Goal: Register for event/course

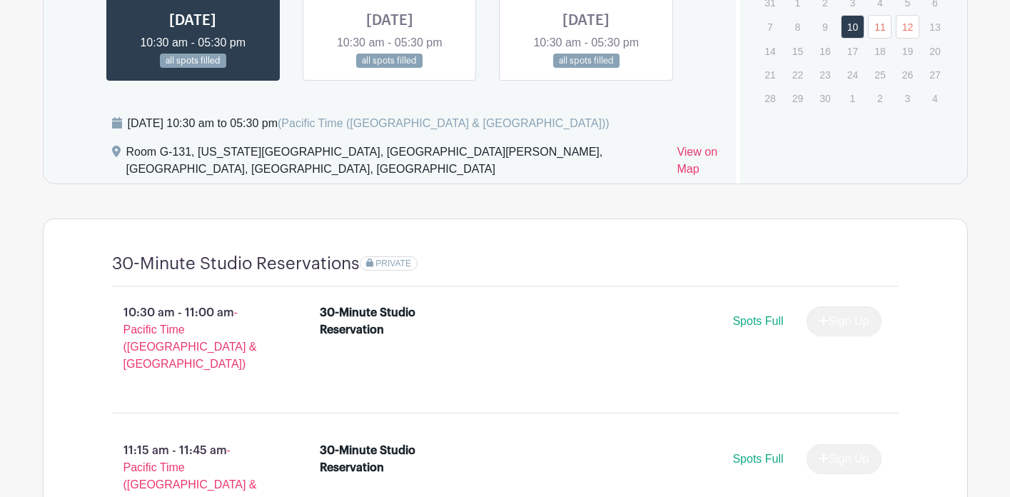
scroll to position [717, 0]
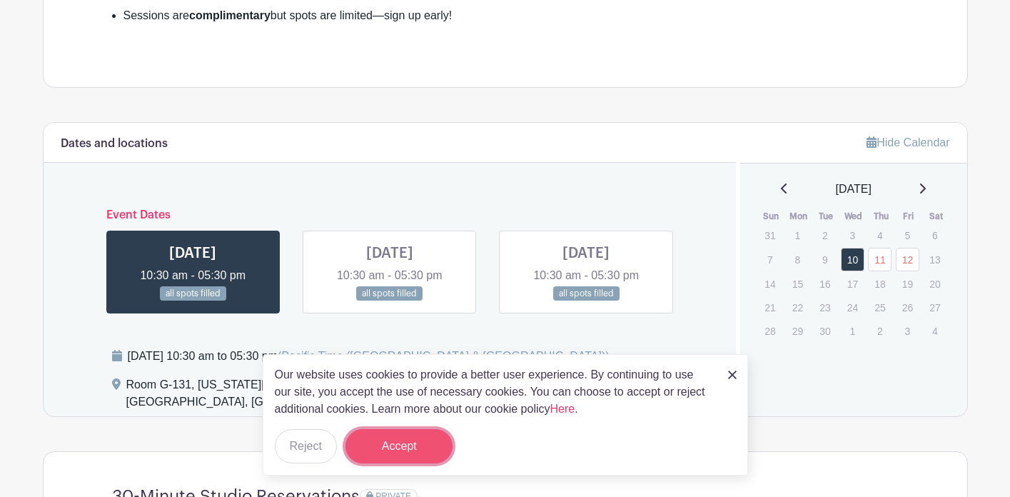
click at [400, 433] on button "Accept" at bounding box center [398, 446] width 107 height 34
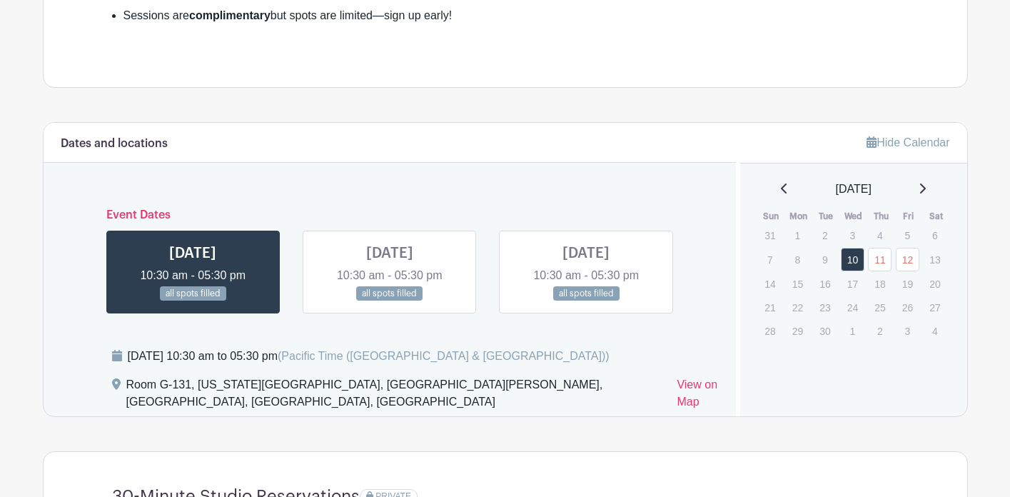
click at [390, 301] on link at bounding box center [390, 301] width 0 height 0
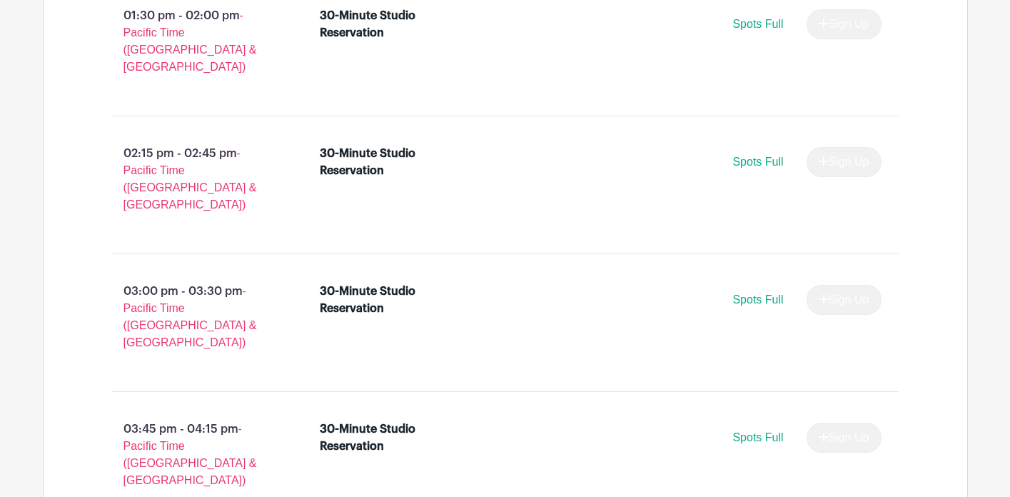
scroll to position [1780, 0]
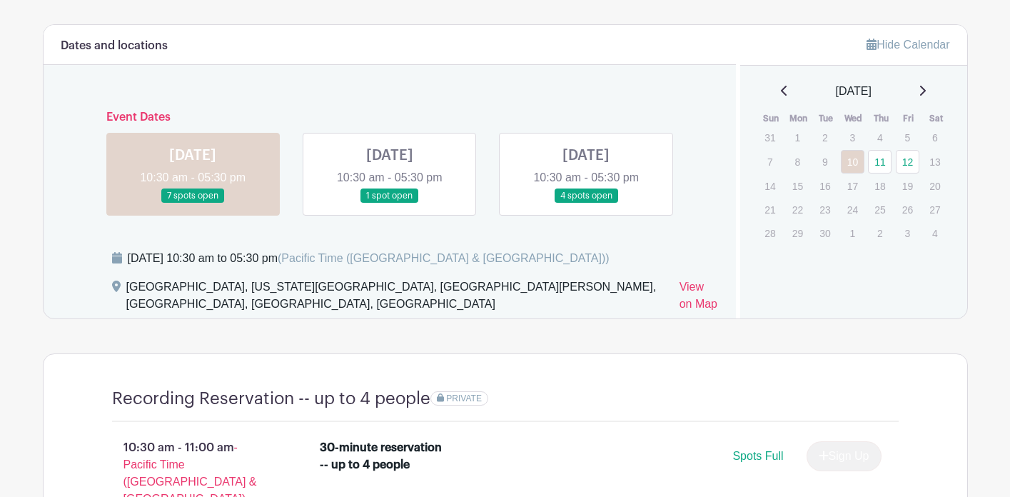
scroll to position [818, 0]
click at [586, 203] on link at bounding box center [586, 203] width 0 height 0
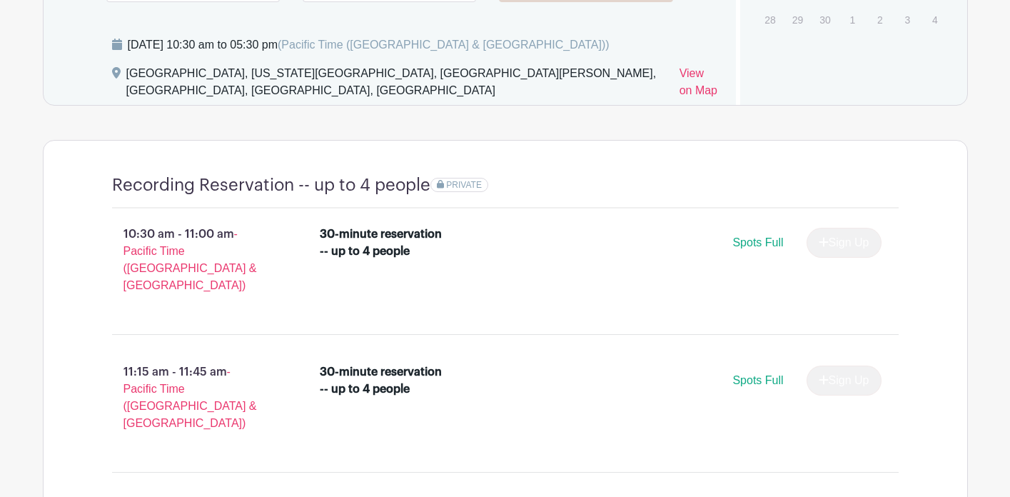
scroll to position [785, 0]
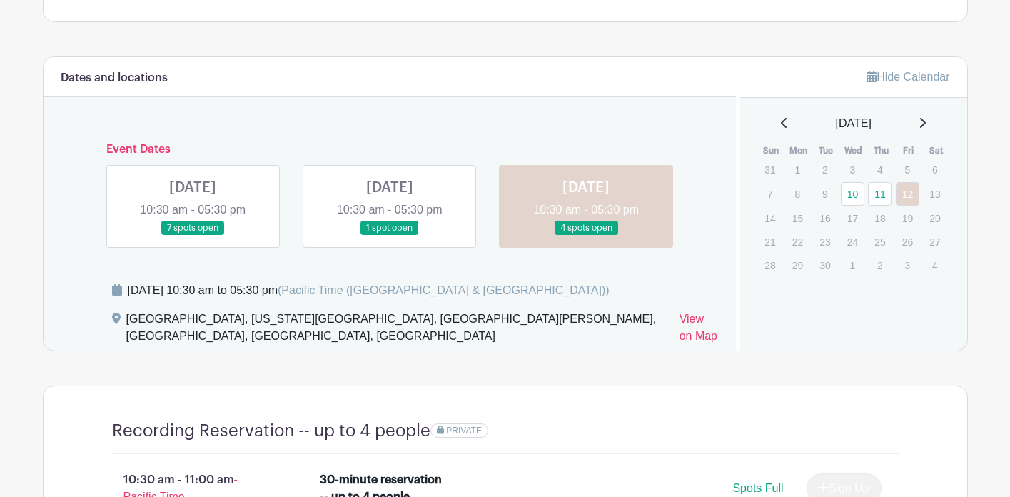
click at [390, 236] on link at bounding box center [390, 236] width 0 height 0
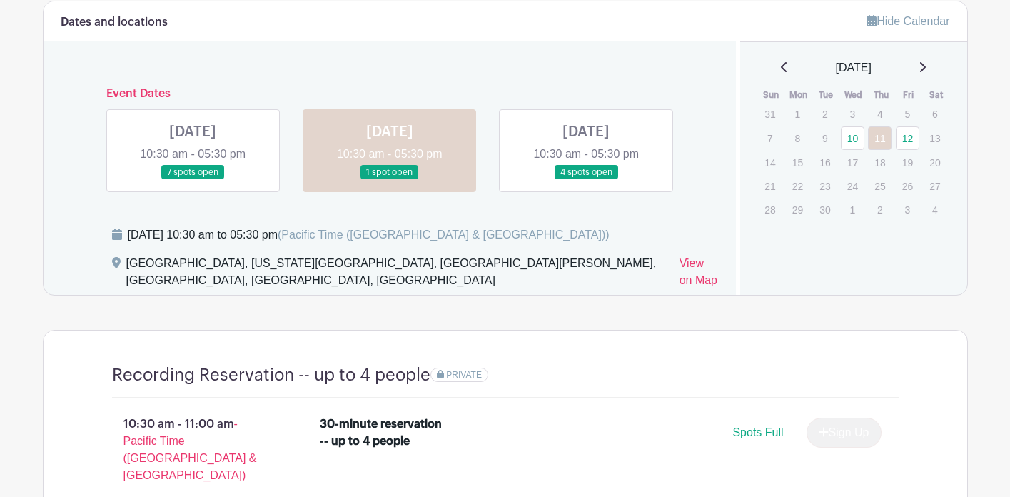
scroll to position [544, 0]
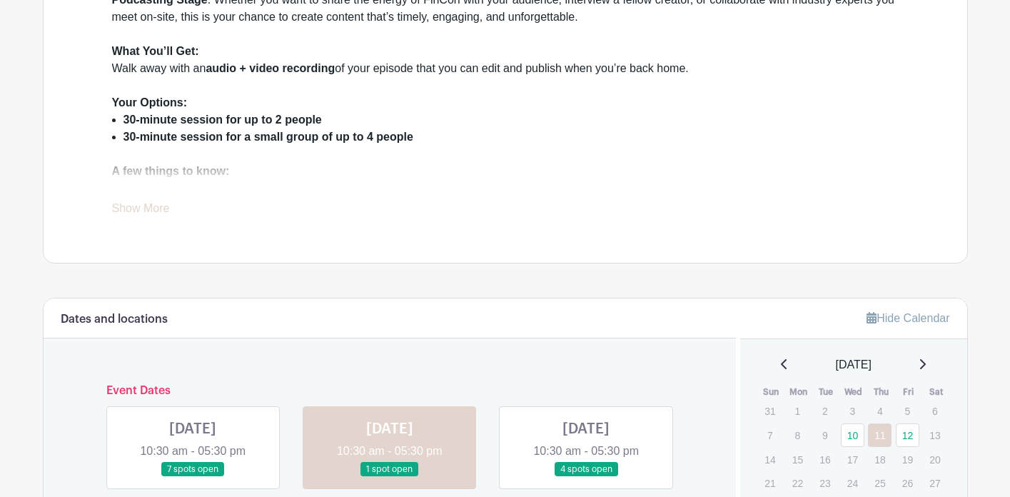
click at [586, 477] on link at bounding box center [586, 477] width 0 height 0
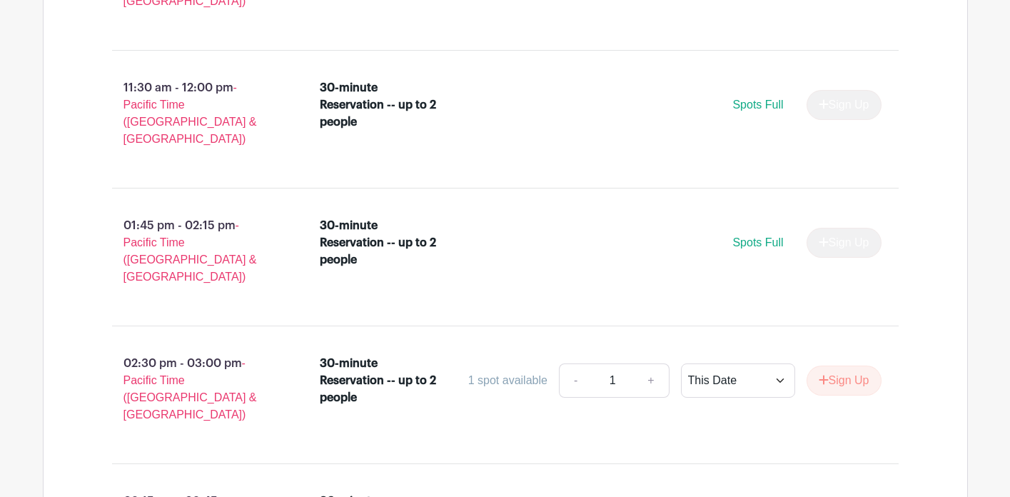
scroll to position [2493, 0]
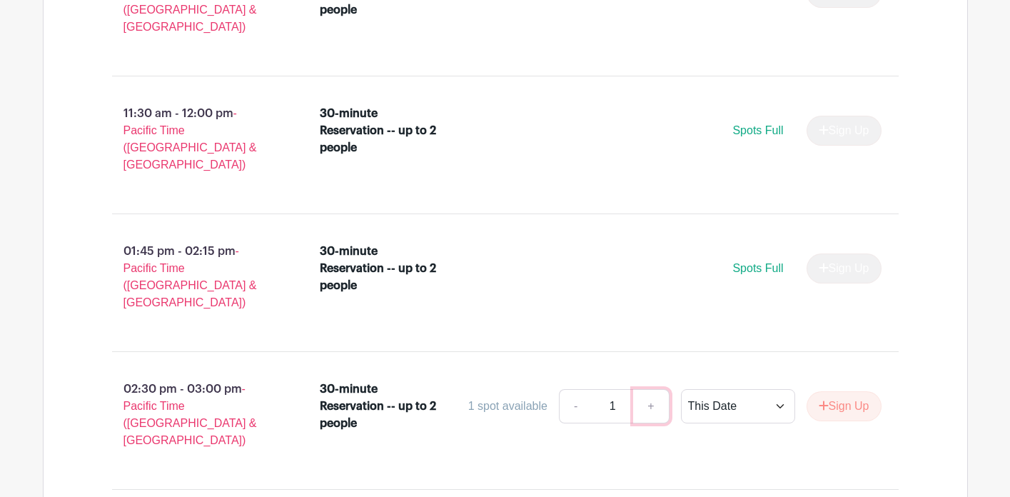
click at [645, 389] on link "+" at bounding box center [651, 406] width 36 height 34
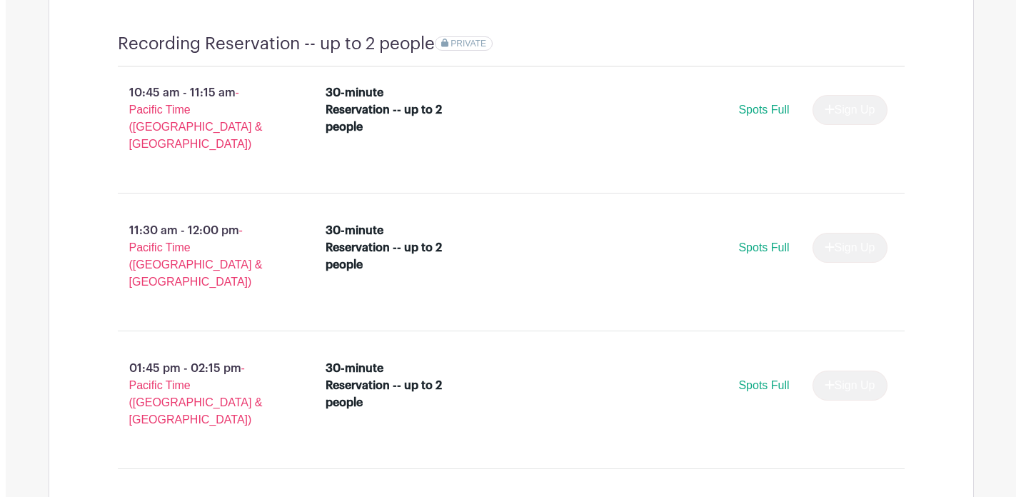
scroll to position [2379, 0]
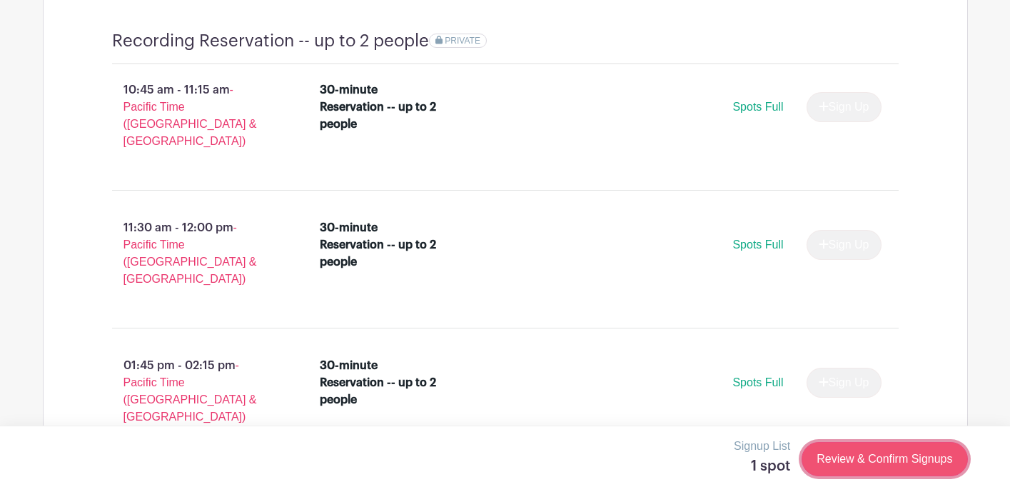
click at [884, 457] on link "Review & Confirm Signups" at bounding box center [885, 459] width 166 height 34
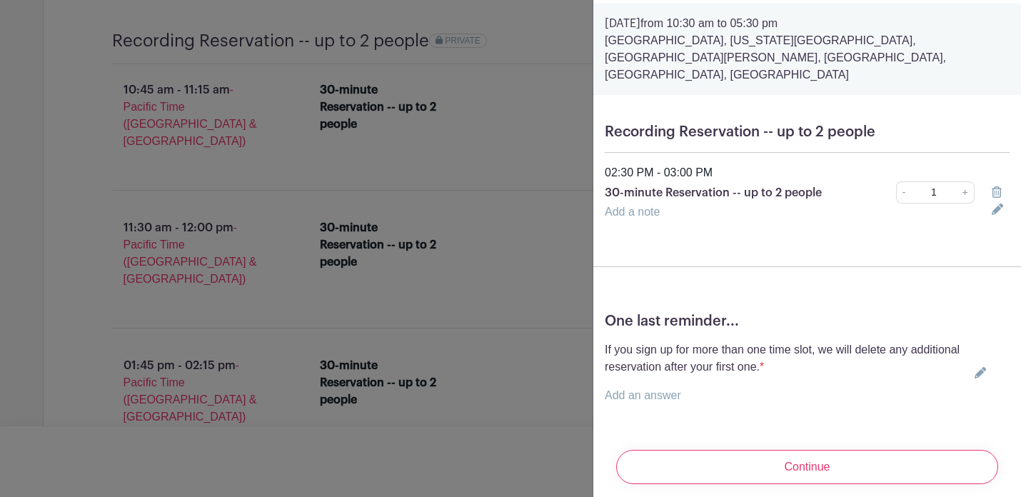
scroll to position [50, 0]
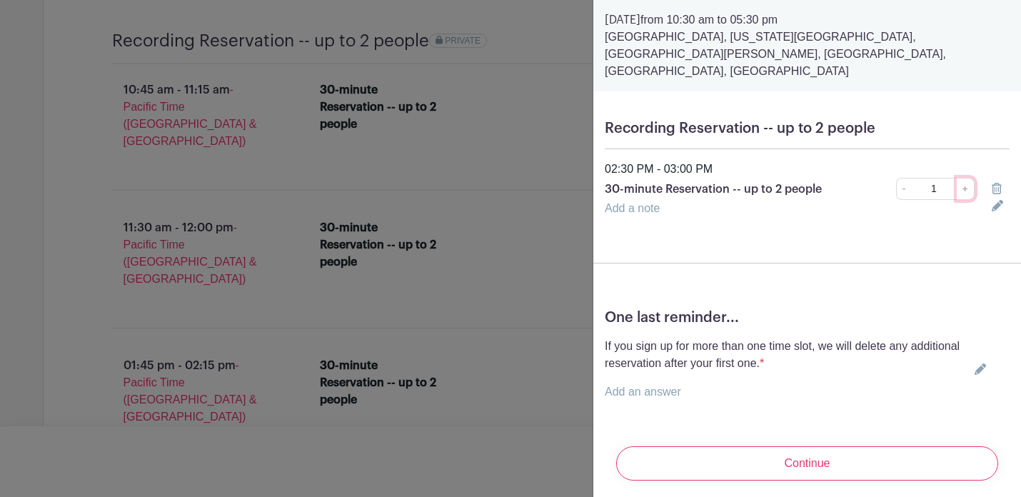
click at [956, 178] on link "+" at bounding box center [965, 189] width 18 height 22
click at [926, 178] on input "1" at bounding box center [933, 189] width 46 height 22
click at [906, 227] on form "Friday, September 12, 2025 from 10:30 am to 05:30 pm Portland Ballroom, Oregon …" at bounding box center [807, 246] width 428 height 492
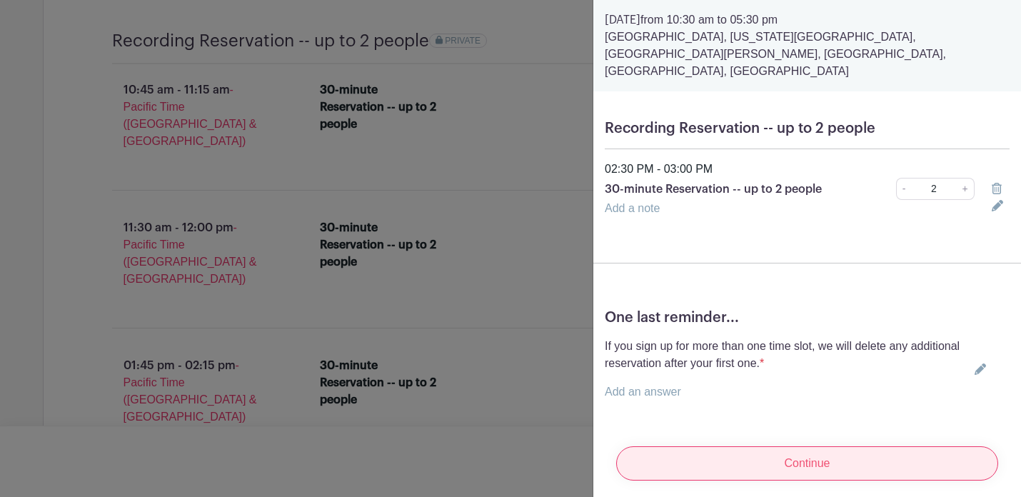
click at [857, 450] on input "Continue" at bounding box center [807, 463] width 382 height 34
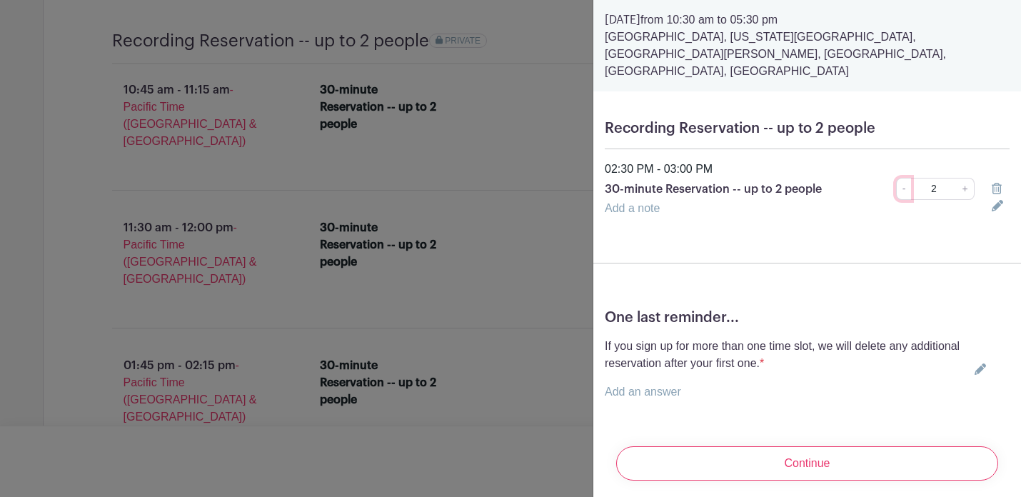
click at [897, 178] on link "-" at bounding box center [904, 189] width 16 height 22
type input "1"
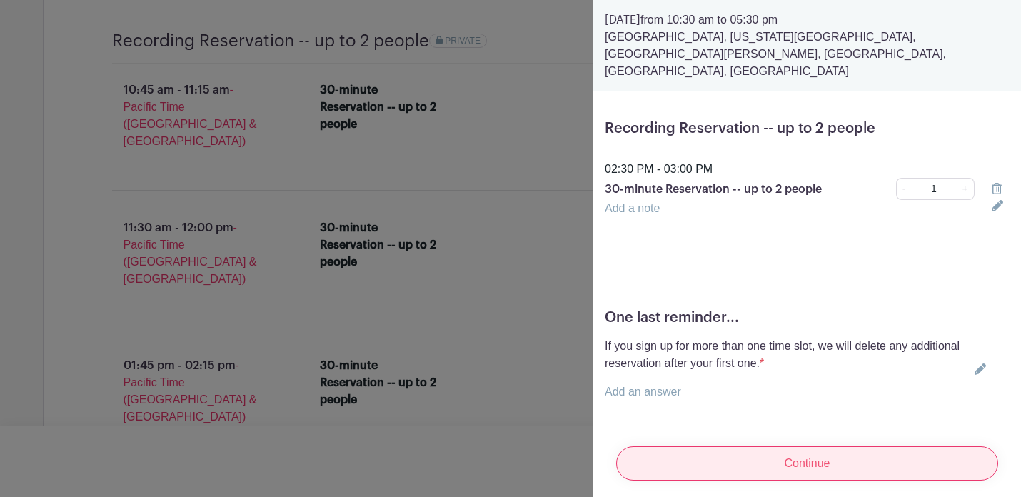
click at [874, 447] on input "Continue" at bounding box center [807, 463] width 382 height 34
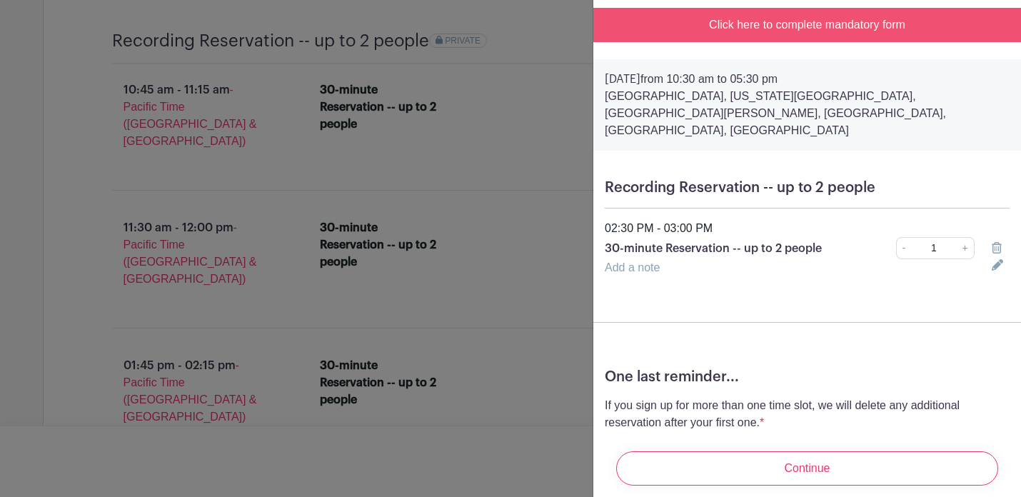
scroll to position [0, 0]
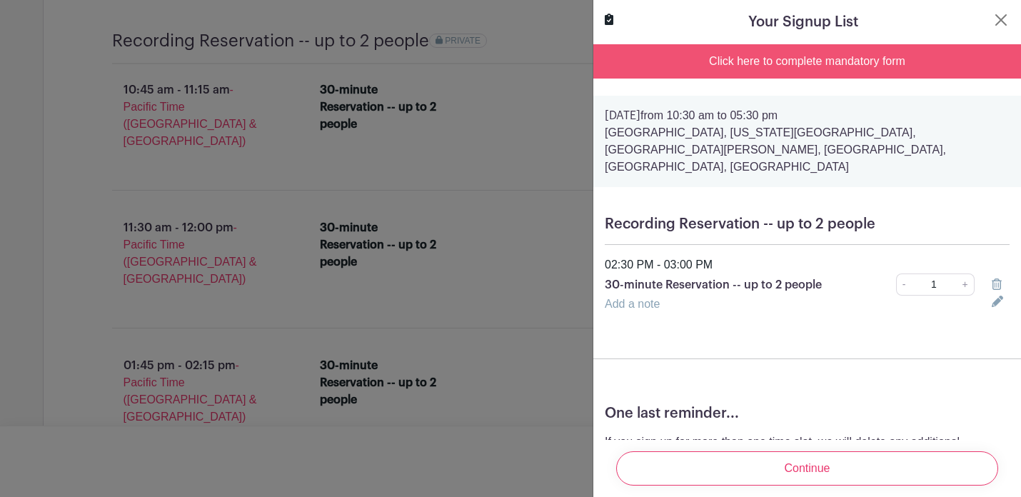
click at [836, 59] on div "Click here to complete mandatory form" at bounding box center [807, 61] width 428 height 34
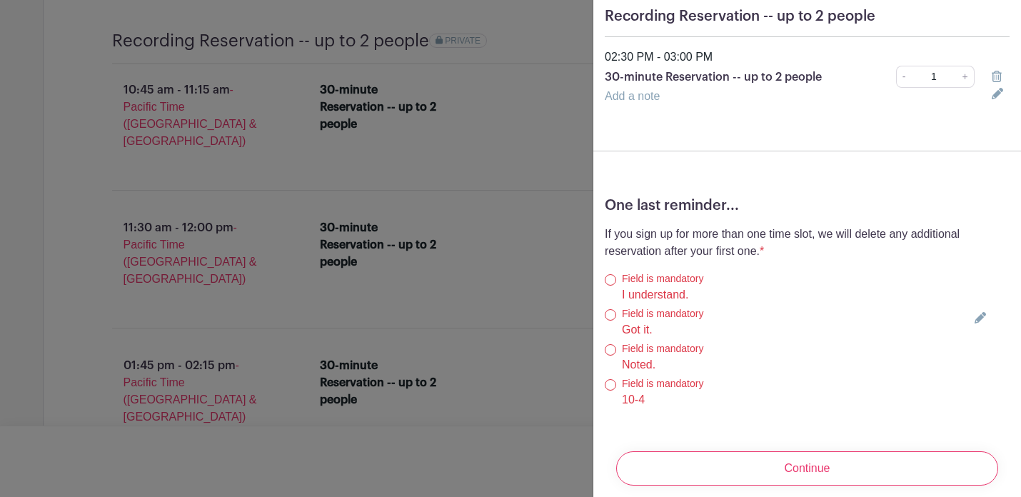
scroll to position [217, 0]
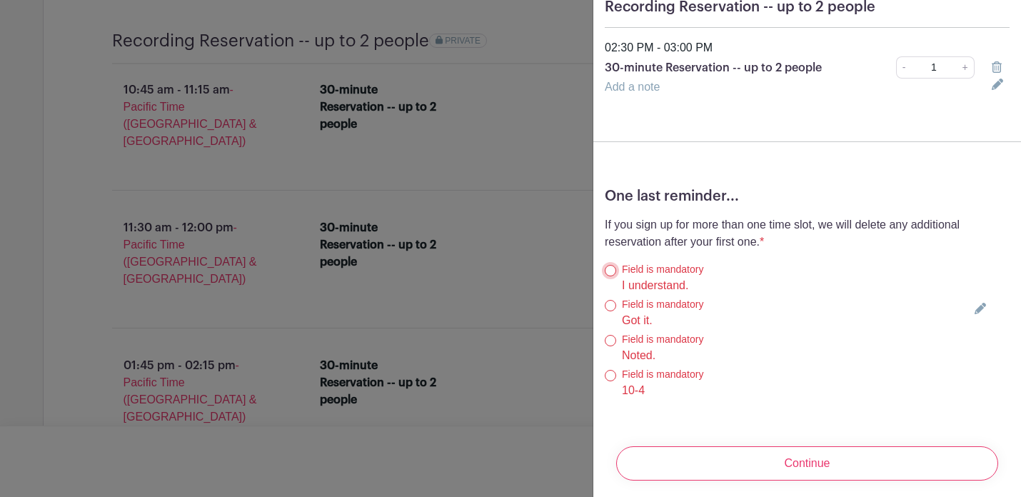
click at [615, 265] on input "I understand." at bounding box center [610, 270] width 11 height 11
radio input "true"
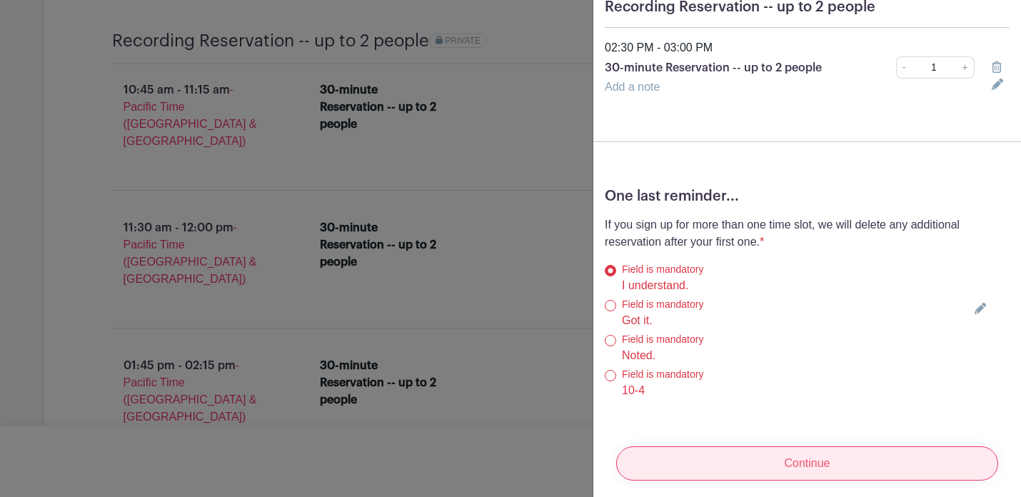
click at [843, 446] on input "Continue" at bounding box center [807, 463] width 382 height 34
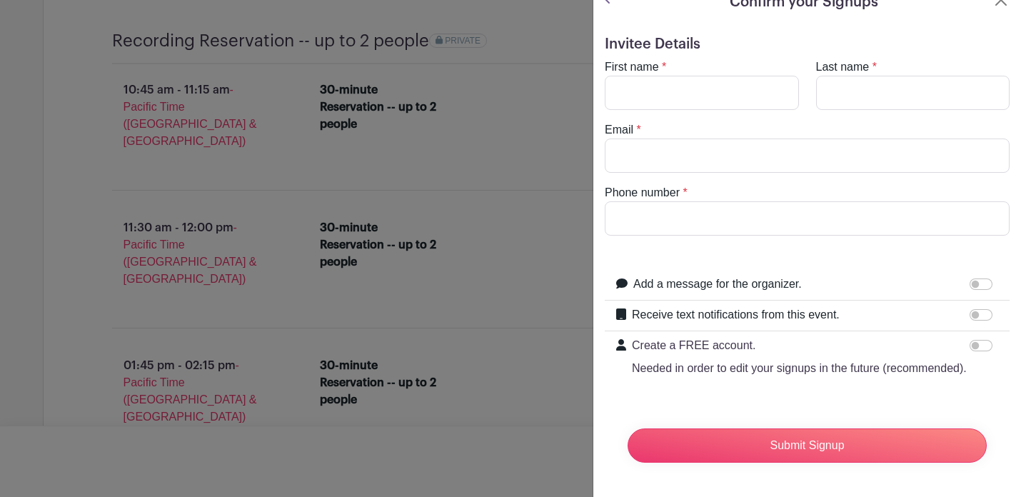
scroll to position [27, 0]
click at [699, 87] on input "First name" at bounding box center [702, 93] width 194 height 34
type input "Finanzas"
type input "LLC"
type input "finanzasconrey@gmail.com"
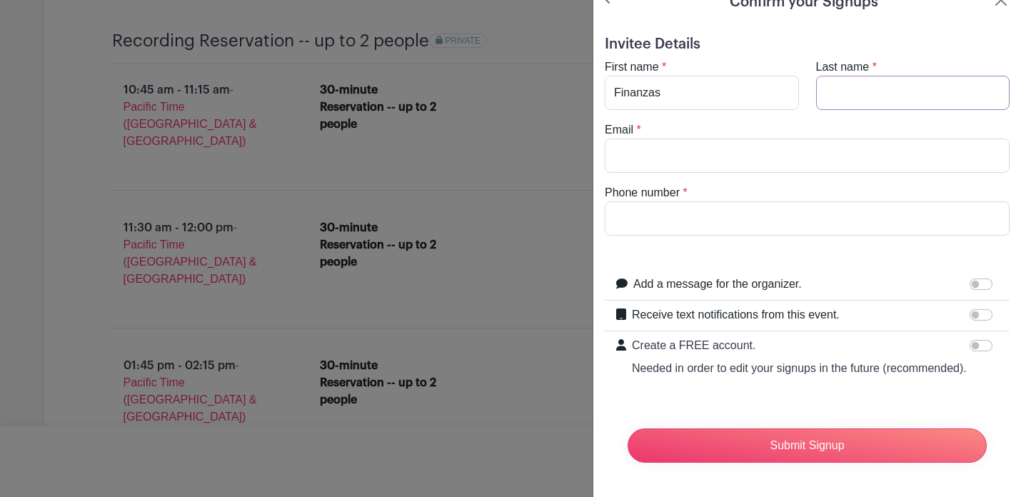
type input "7872180427"
click at [975, 278] on input "Add a message for the organizer." at bounding box center [980, 283] width 23 height 11
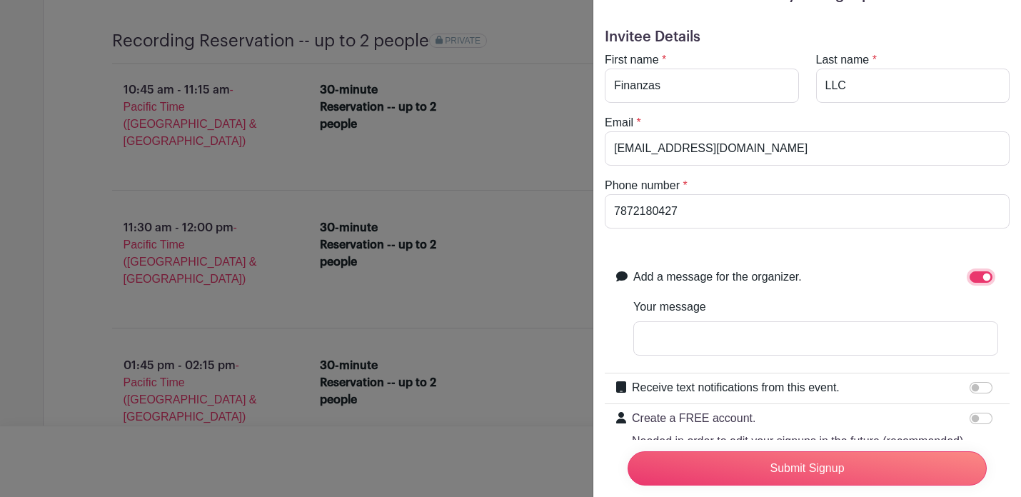
click at [973, 281] on input "Add a message for the organizer." at bounding box center [980, 276] width 23 height 11
checkbox input "false"
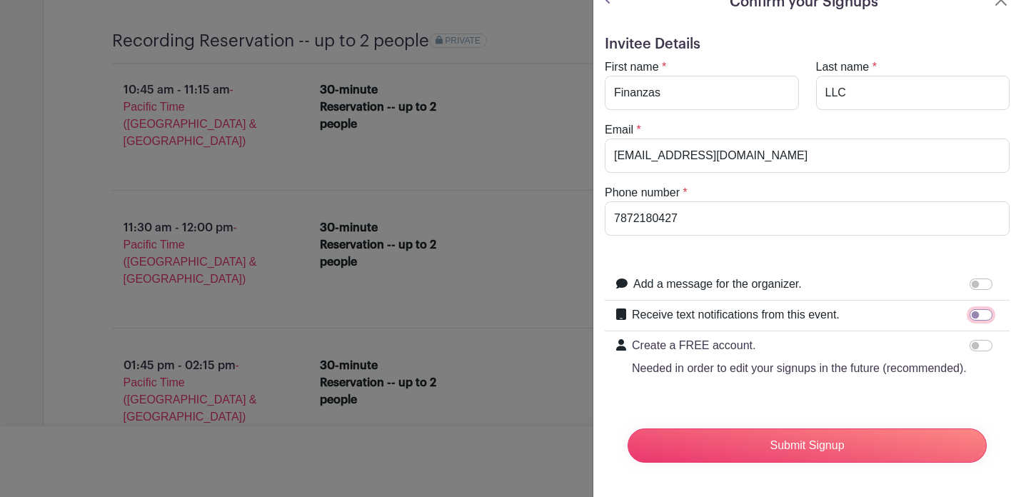
click at [976, 309] on input "Receive text notifications from this event." at bounding box center [980, 314] width 23 height 11
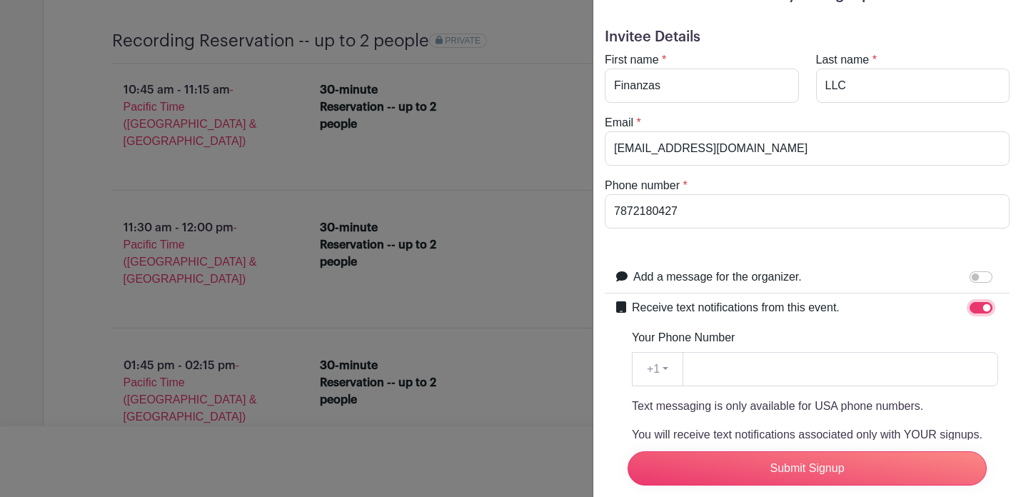
click at [976, 305] on input "Receive text notifications from this event." at bounding box center [980, 307] width 23 height 11
checkbox input "false"
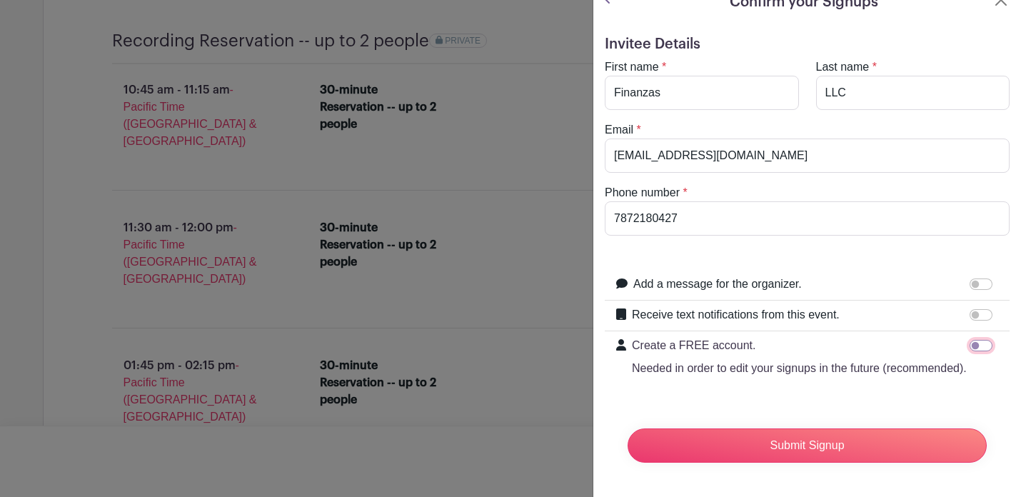
click at [975, 340] on input "Create a FREE account. Needed in order to edit your signups in the future (reco…" at bounding box center [980, 345] width 23 height 11
checkbox input "true"
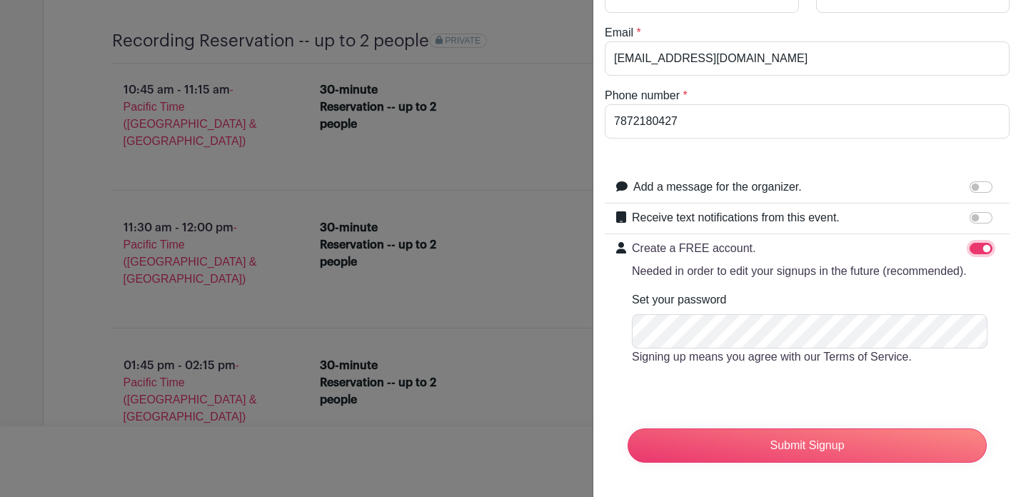
scroll to position [145, 0]
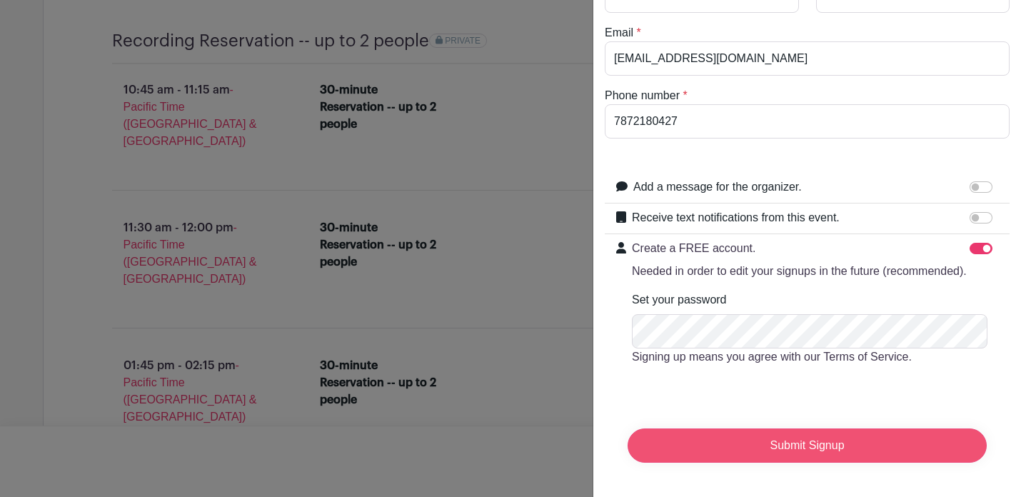
click at [797, 428] on input "Submit Signup" at bounding box center [806, 445] width 359 height 34
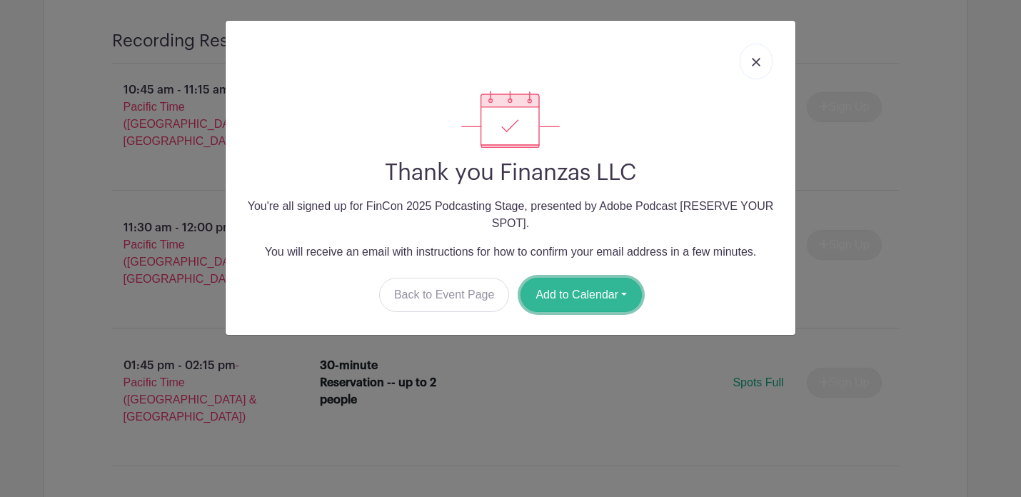
click at [598, 303] on button "Add to Calendar" at bounding box center [580, 295] width 121 height 34
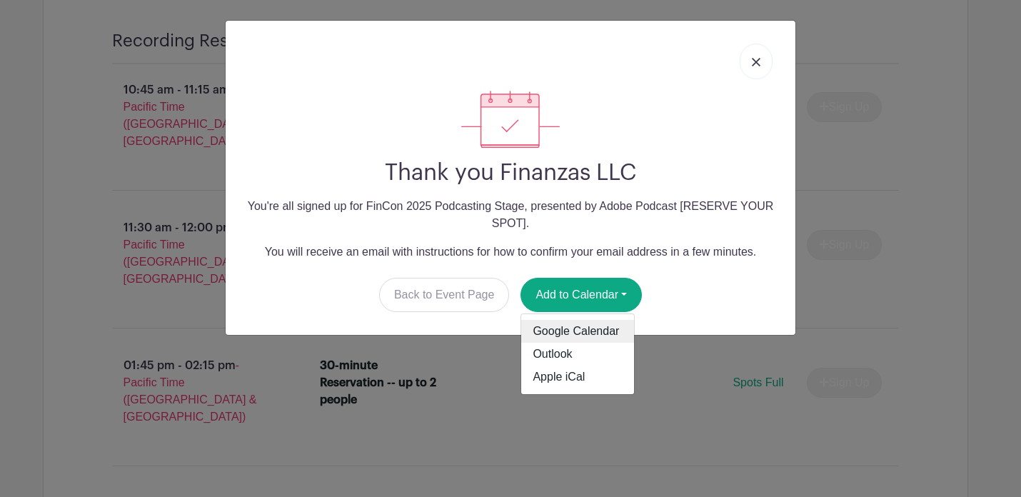
click at [594, 328] on link "Google Calendar" at bounding box center [577, 331] width 113 height 23
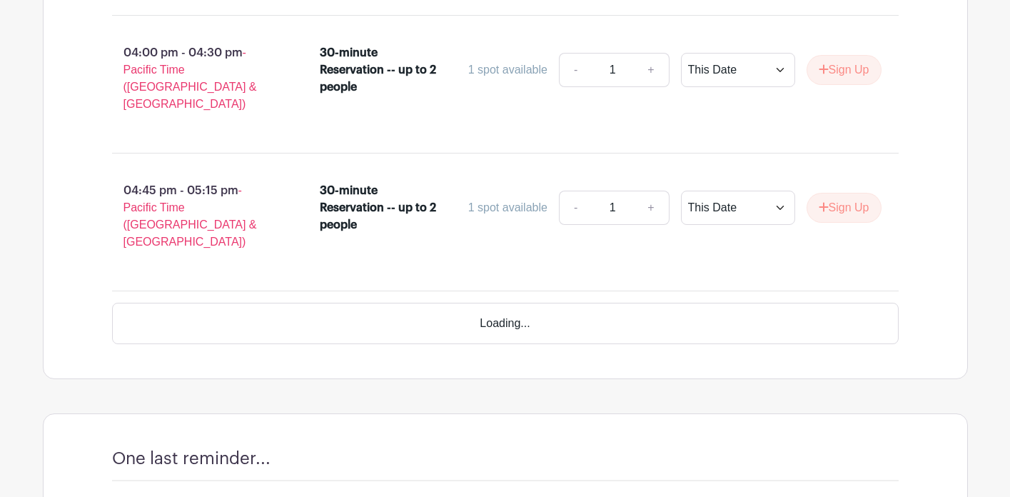
scroll to position [3081, 0]
